Goal: Check status: Check status

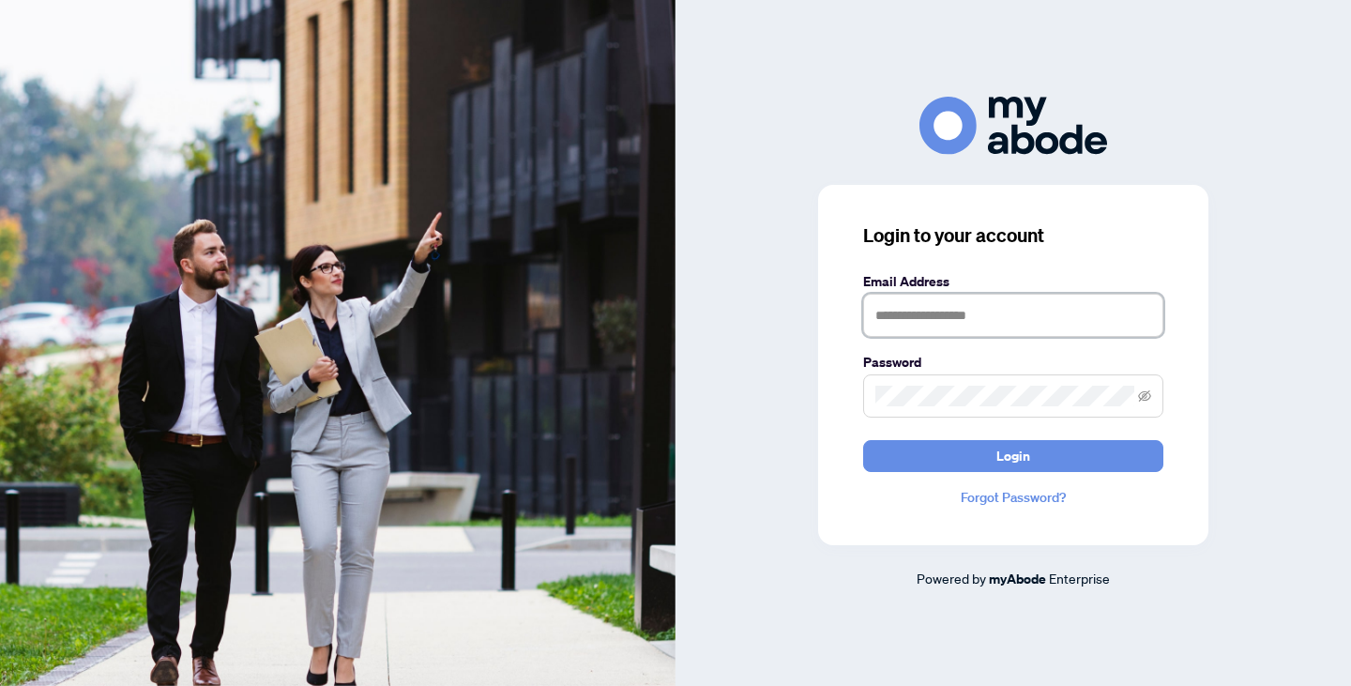
click at [946, 320] on input "text" at bounding box center [1013, 315] width 300 height 43
type input "**********"
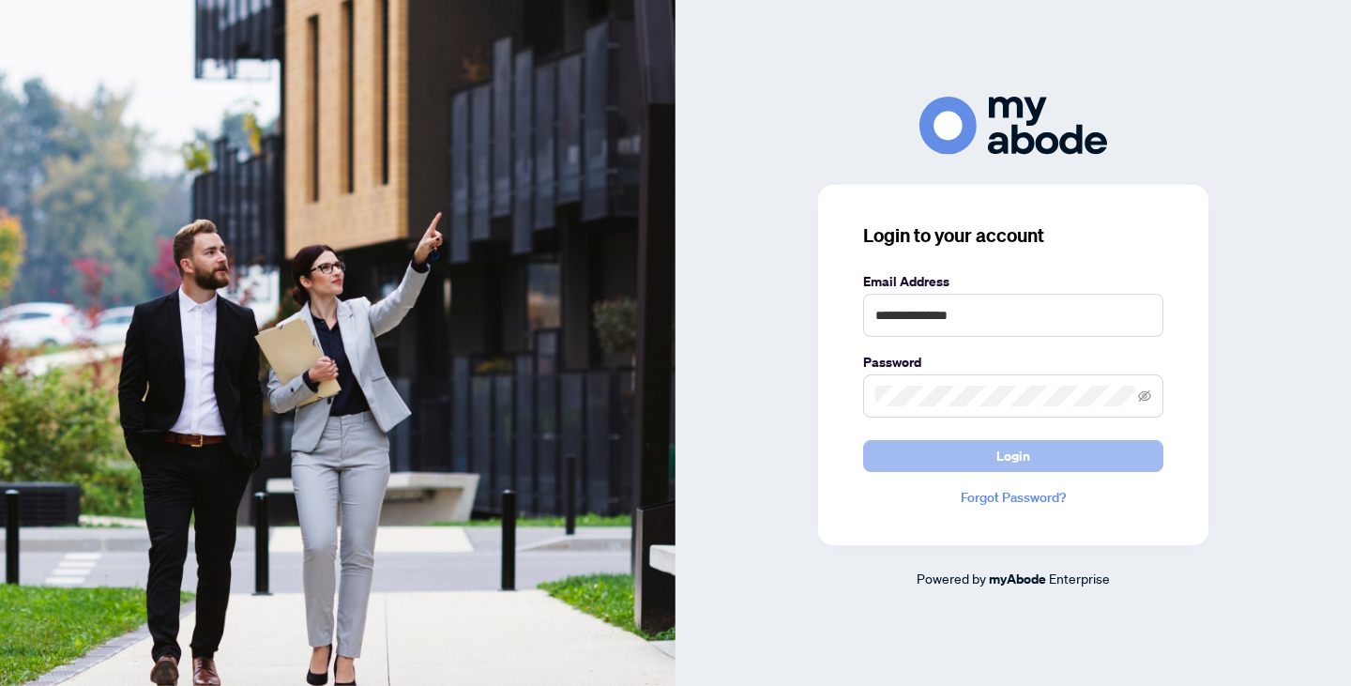
click at [995, 452] on button "Login" at bounding box center [1013, 456] width 300 height 32
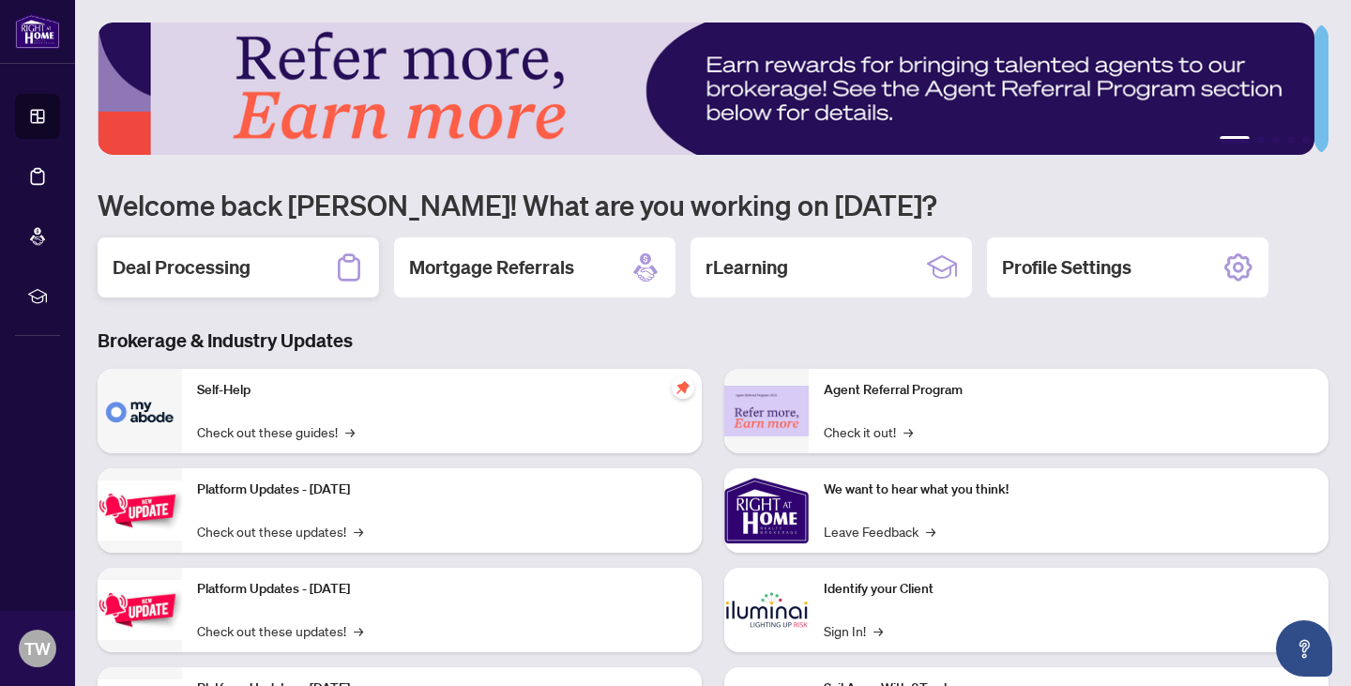
click at [280, 267] on div "Deal Processing" at bounding box center [238, 267] width 281 height 60
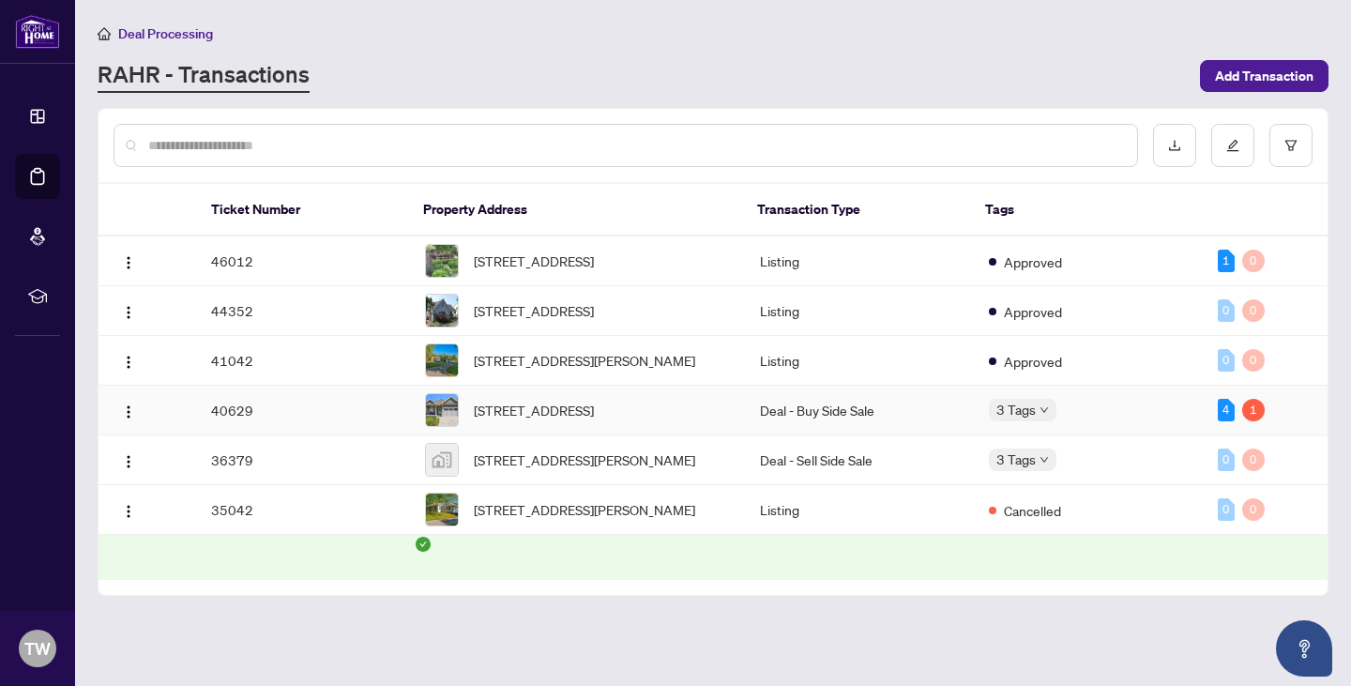
click at [370, 435] on td "40629" at bounding box center [303, 411] width 214 height 50
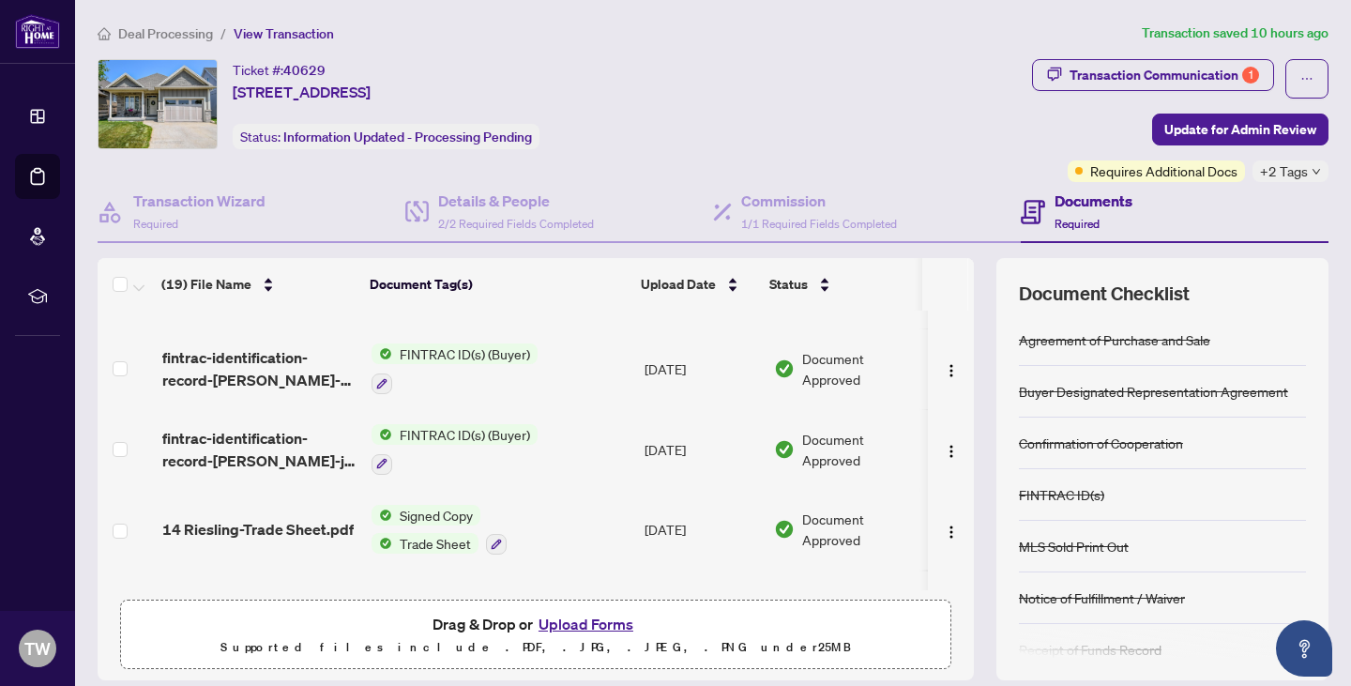
scroll to position [3, 0]
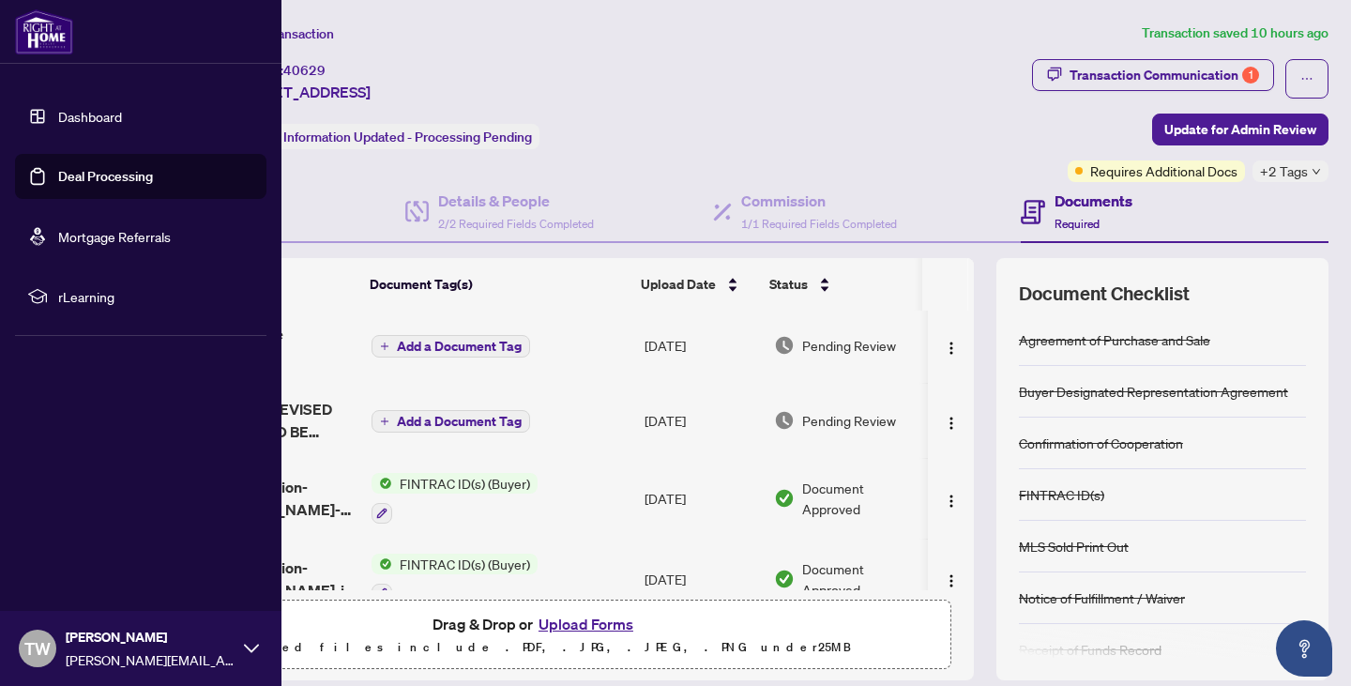
click at [42, 28] on img at bounding box center [44, 31] width 58 height 45
